Goal: Task Accomplishment & Management: Manage account settings

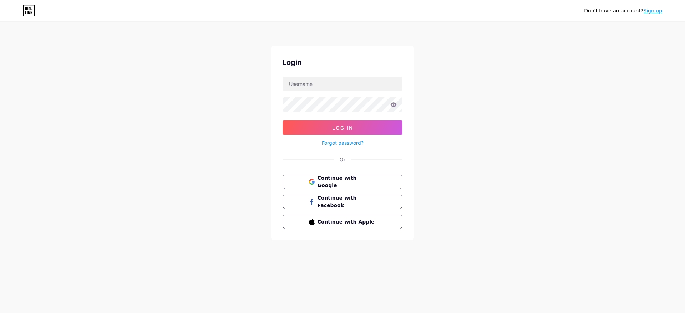
type input "t"
drag, startPoint x: 98, startPoint y: 136, endPoint x: 107, endPoint y: 134, distance: 9.6
click at [98, 136] on div "Don't have an account? Sign up Login Log In Forgot password? Or Continue with G…" at bounding box center [342, 131] width 685 height 263
click at [323, 86] on input "text" at bounding box center [342, 84] width 119 height 14
paste input "[EMAIL_ADDRESS][DOMAIN_NAME]"
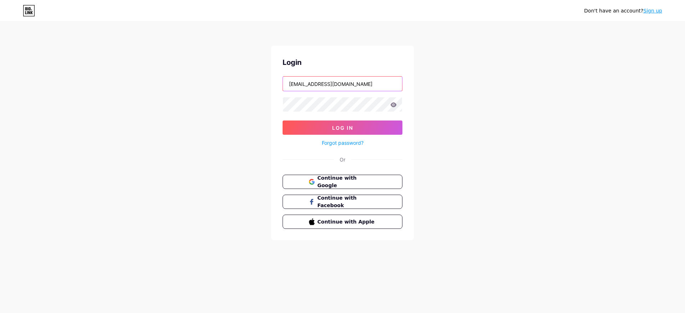
type input "[EMAIL_ADDRESS][DOMAIN_NAME]"
click at [396, 105] on icon at bounding box center [394, 104] width 6 height 5
click at [336, 129] on span "Log In" at bounding box center [342, 128] width 21 height 6
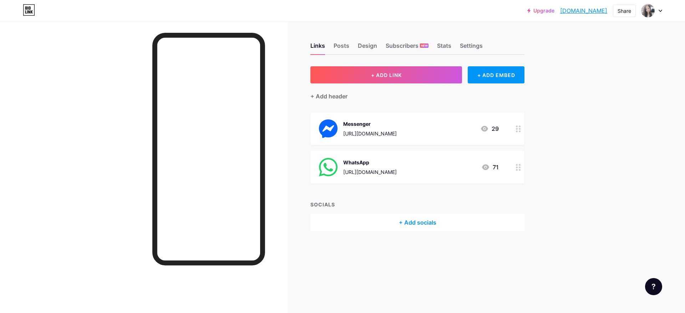
click at [518, 132] on icon at bounding box center [518, 129] width 5 height 7
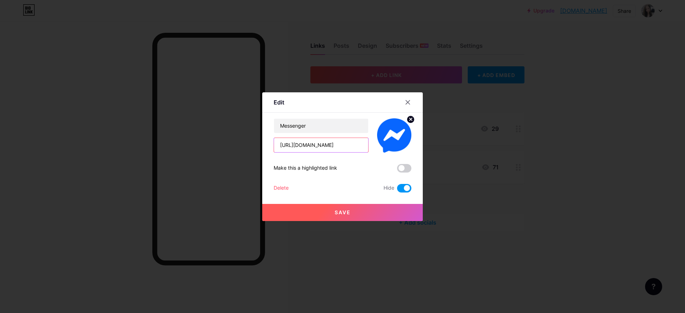
drag, startPoint x: 340, startPoint y: 145, endPoint x: 258, endPoint y: 145, distance: 82.1
click at [258, 145] on div "Edit Content YouTube Play YouTube video without leaving your page. ADD Vimeo Pl…" at bounding box center [342, 156] width 685 height 313
click at [335, 144] on input "[URL][DOMAIN_NAME]" at bounding box center [321, 145] width 94 height 14
drag, startPoint x: 309, startPoint y: 145, endPoint x: 351, endPoint y: 140, distance: 42.5
click at [351, 140] on input "[URL][DOMAIN_NAME]" at bounding box center [321, 145] width 94 height 14
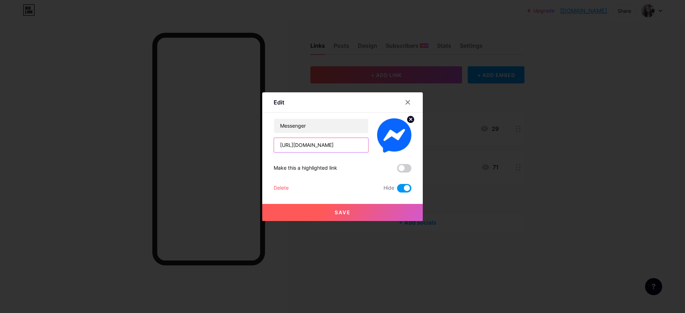
paste input "[URL][DOMAIN_NAME]"
paste input "text"
type input "[URL][DOMAIN_NAME]"
click at [401, 187] on span at bounding box center [404, 188] width 14 height 9
click at [397, 190] on input "checkbox" at bounding box center [397, 190] width 0 height 0
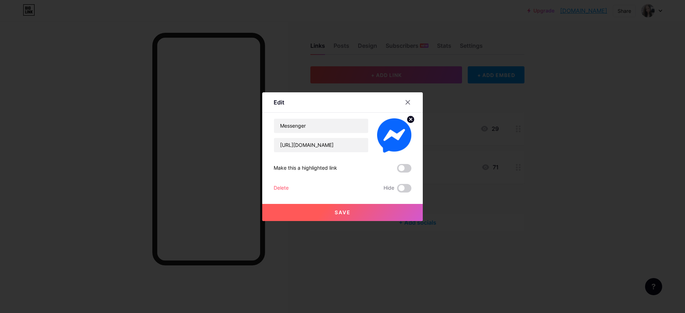
click at [373, 213] on button "Save" at bounding box center [342, 212] width 161 height 17
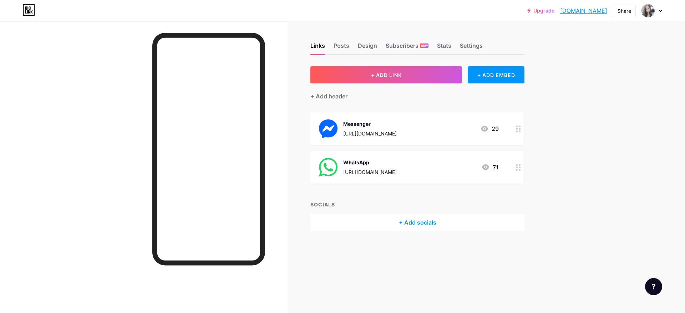
click at [518, 168] on icon at bounding box center [518, 167] width 5 height 7
click at [404, 187] on span at bounding box center [404, 188] width 14 height 9
click at [397, 190] on input "checkbox" at bounding box center [397, 190] width 0 height 0
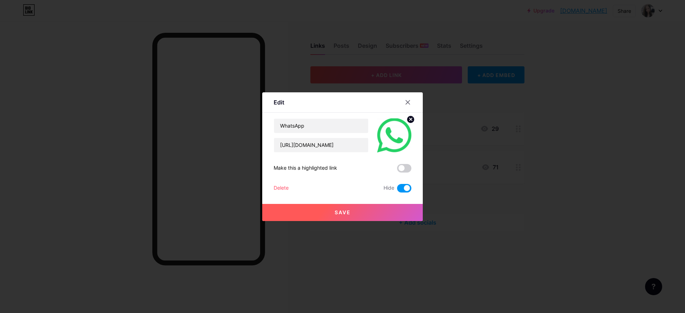
click at [372, 212] on button "Save" at bounding box center [342, 212] width 161 height 17
